Goal: Information Seeking & Learning: Learn about a topic

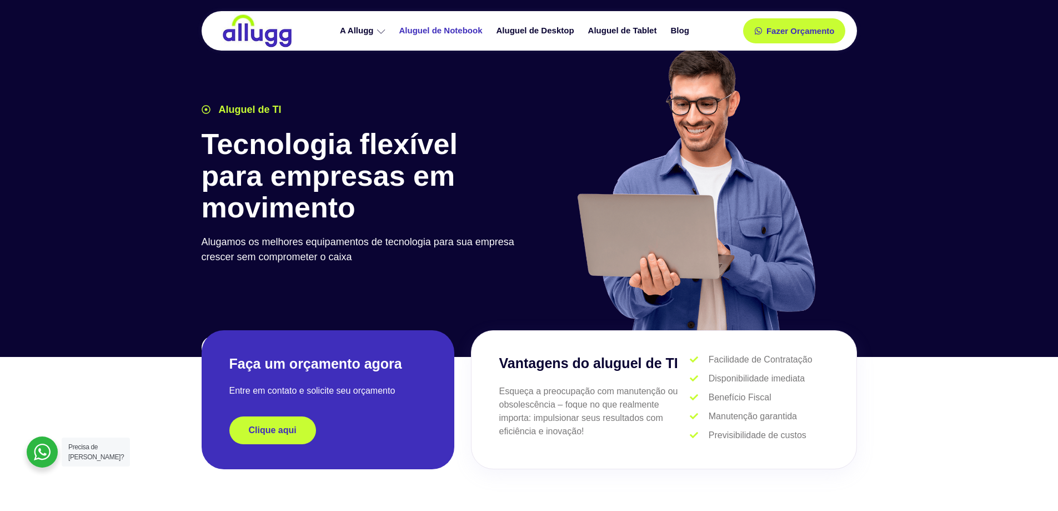
click at [475, 30] on link "Aluguel de Notebook" at bounding box center [442, 30] width 97 height 19
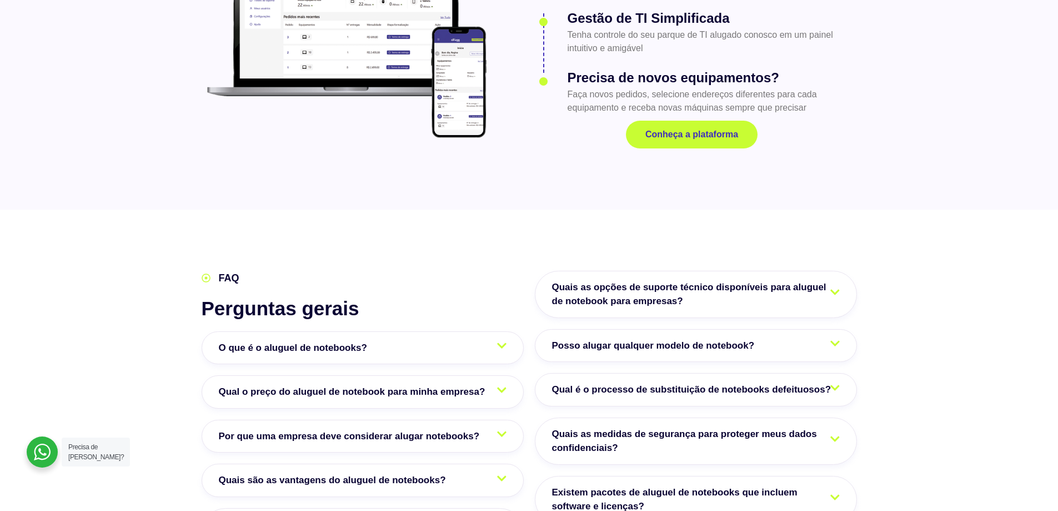
scroll to position [1778, 0]
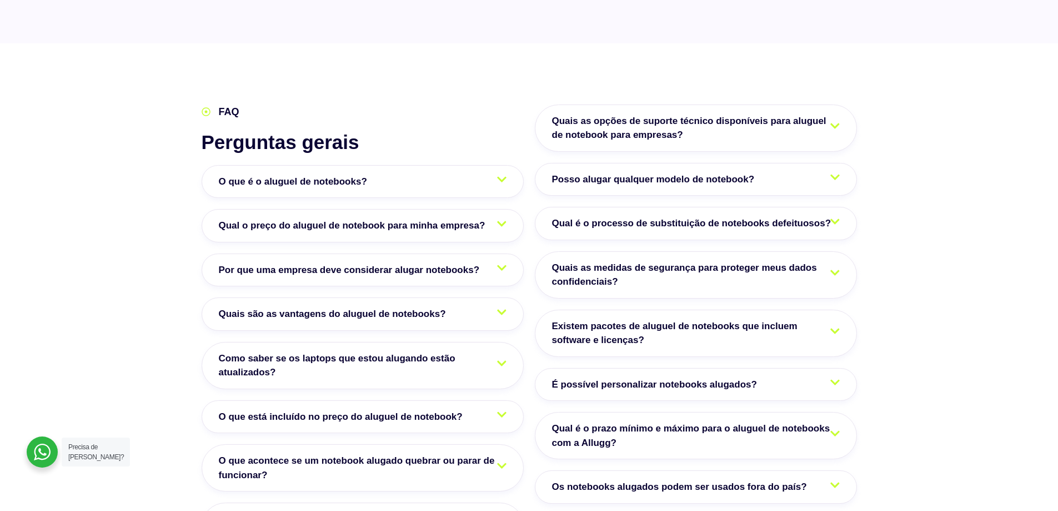
click at [313, 174] on span "O que é o aluguel de notebooks?" at bounding box center [296, 181] width 154 height 14
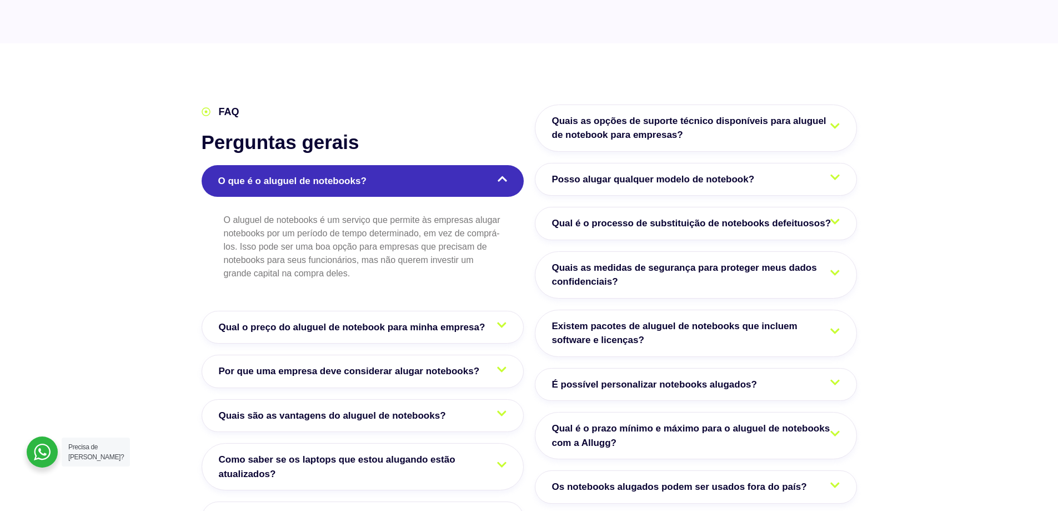
click at [328, 320] on span "Qual o preço do aluguel de notebook para minha empresa?" at bounding box center [355, 327] width 272 height 14
